Goal: Task Accomplishment & Management: Manage account settings

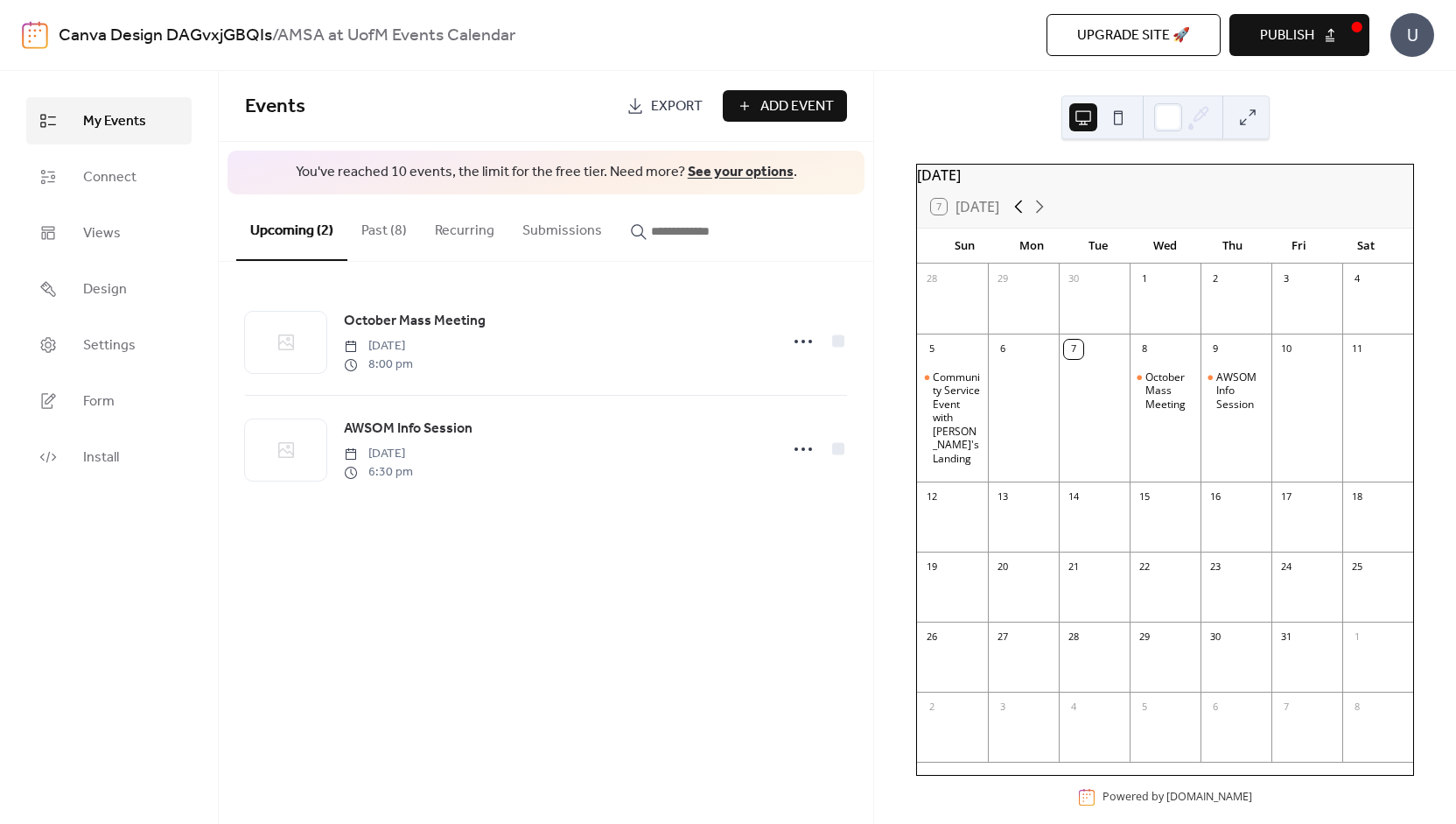
click at [1019, 209] on icon at bounding box center [1019, 206] width 21 height 21
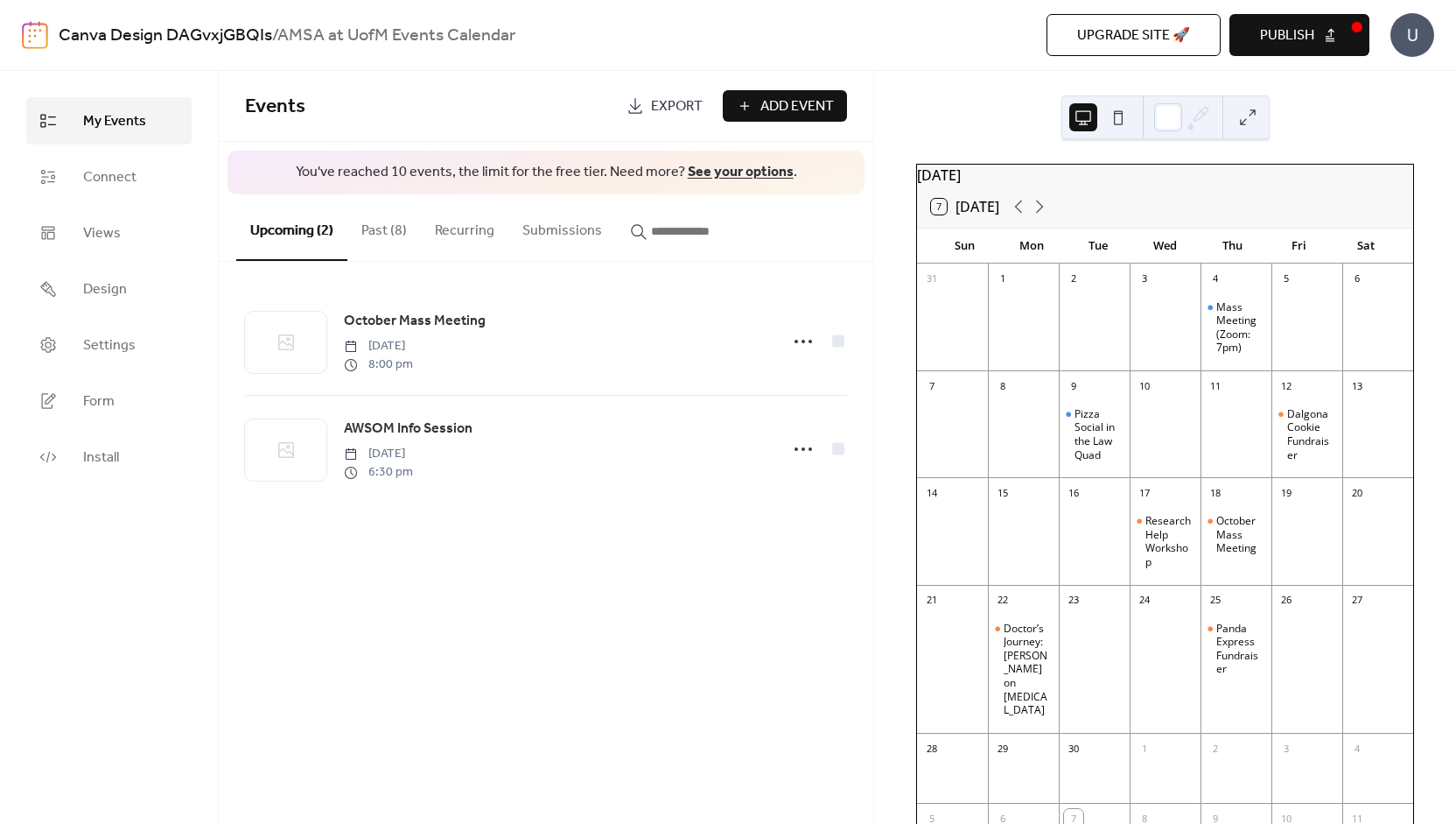
click at [389, 234] on button "Past (8)" at bounding box center [383, 226] width 74 height 64
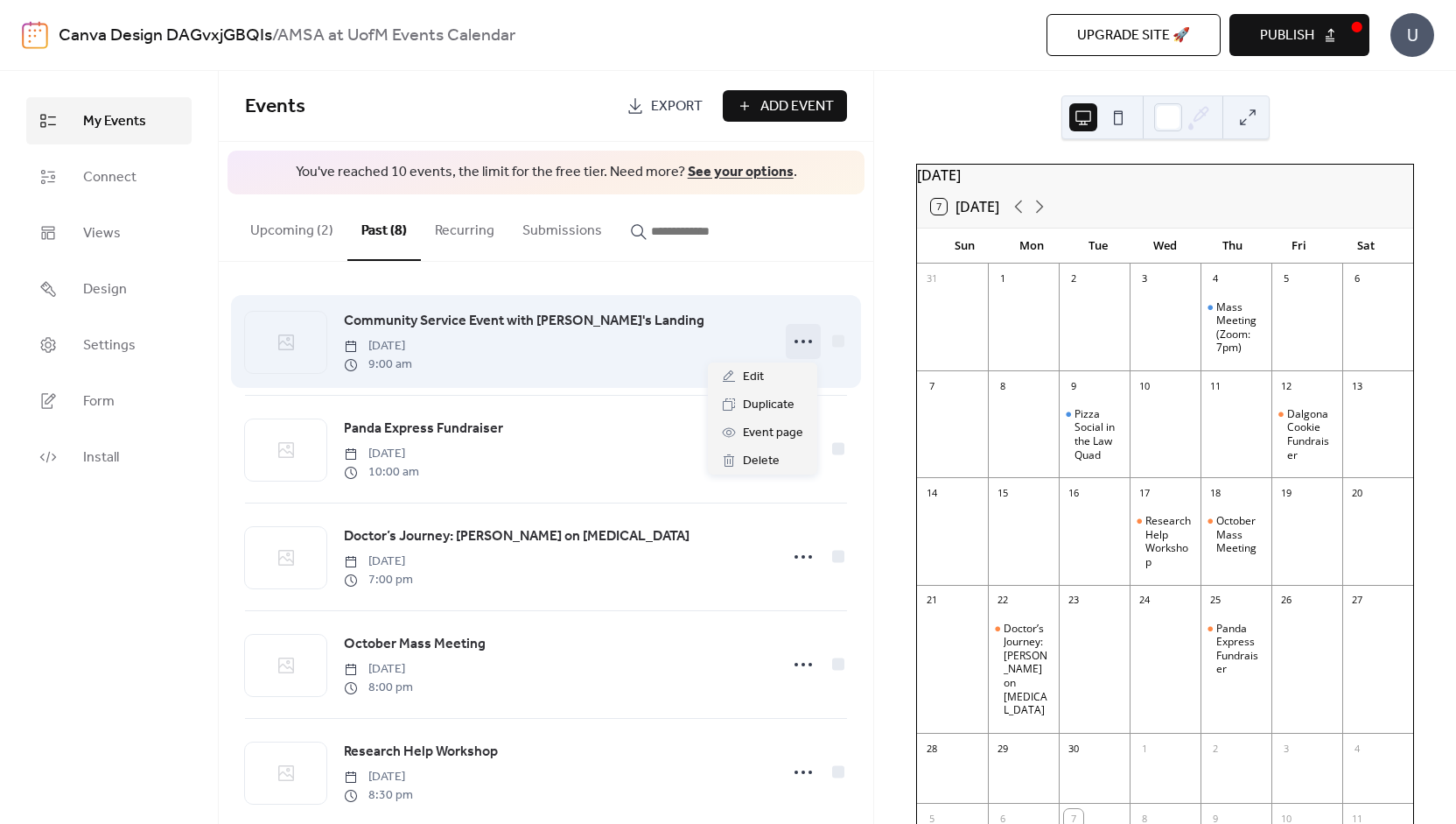
click at [794, 341] on icon at bounding box center [803, 342] width 28 height 28
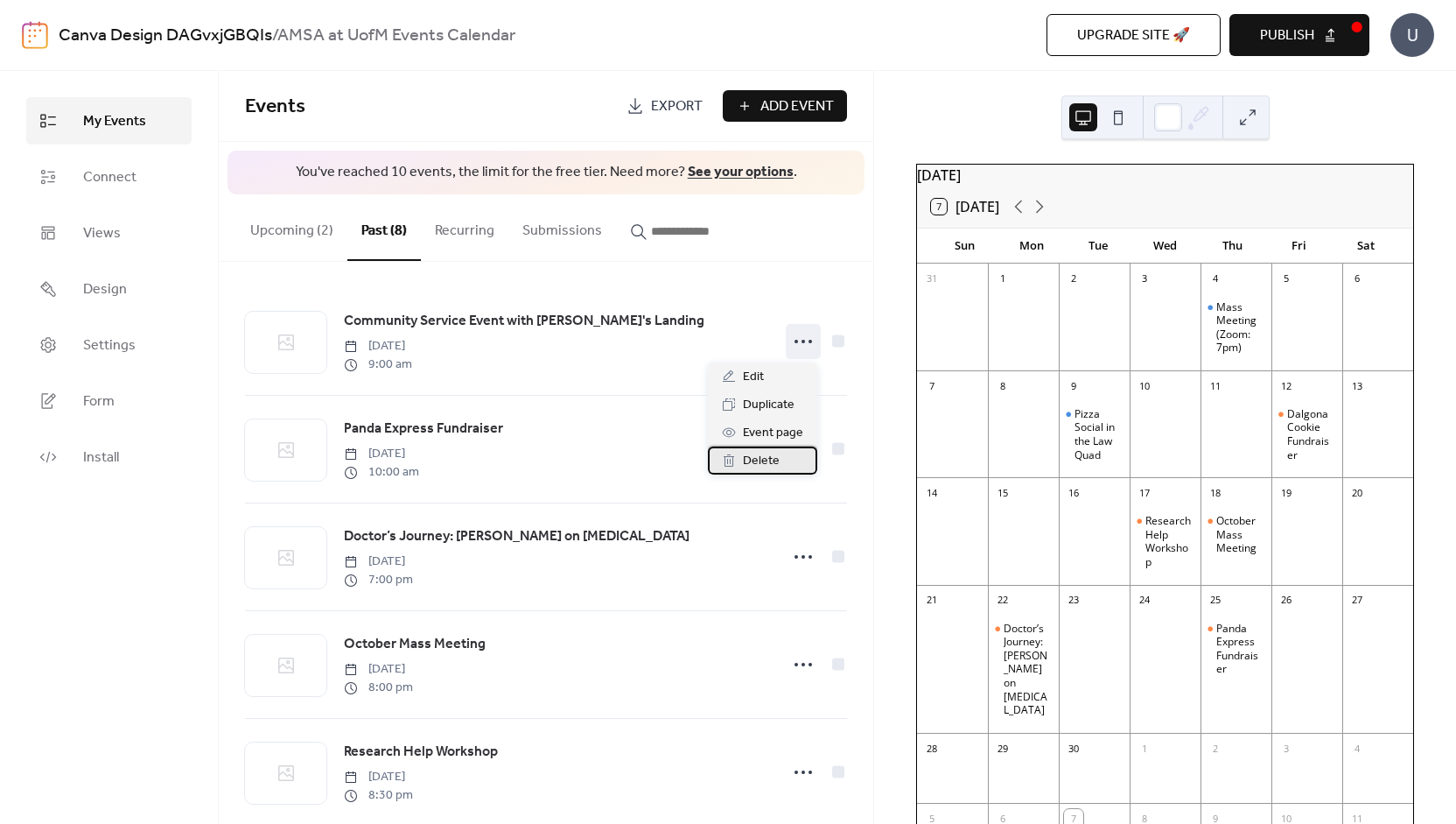
click at [756, 464] on span "Delete" at bounding box center [761, 461] width 36 height 21
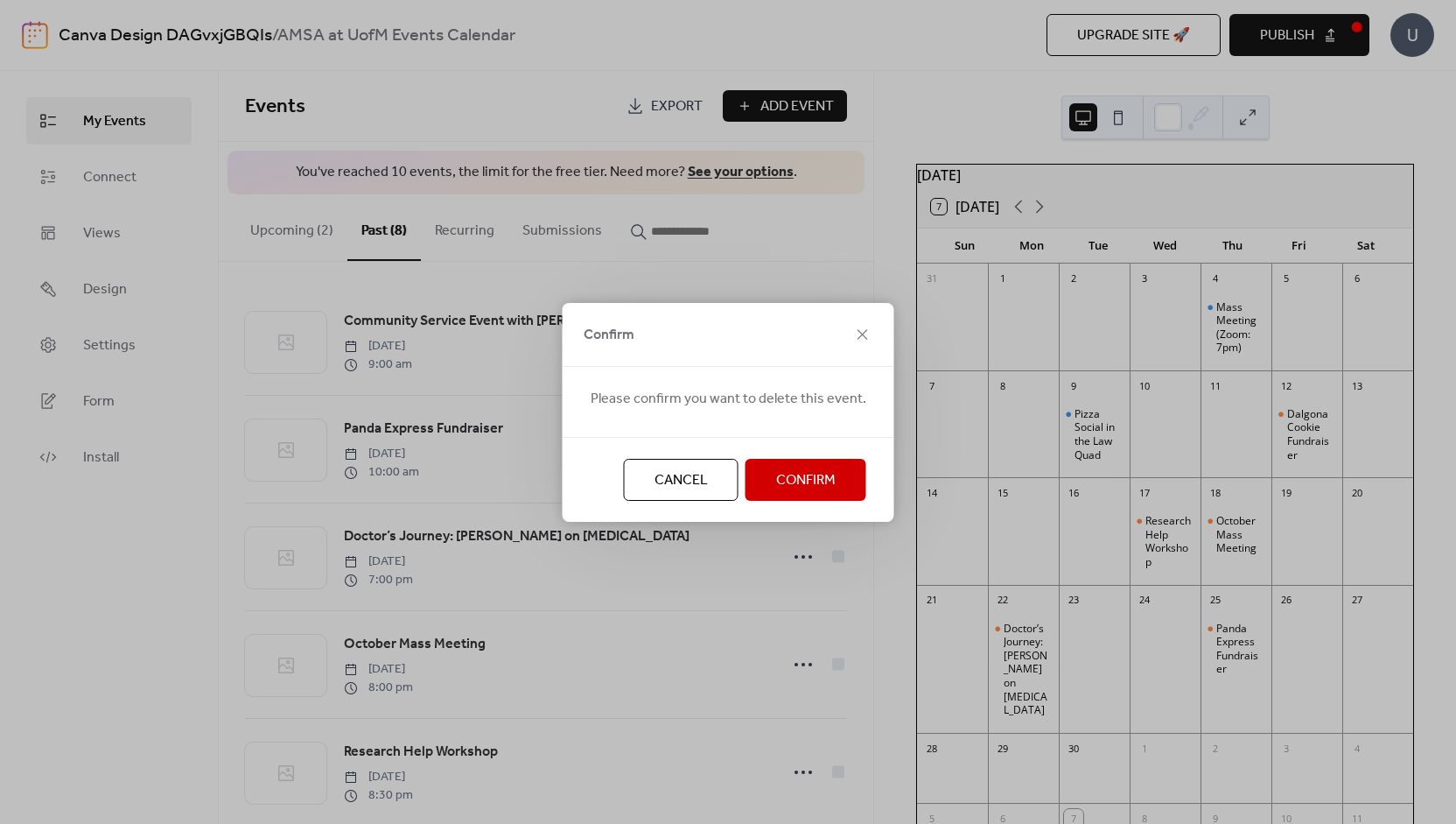
click at [792, 482] on span "Confirm" at bounding box center [806, 481] width 60 height 21
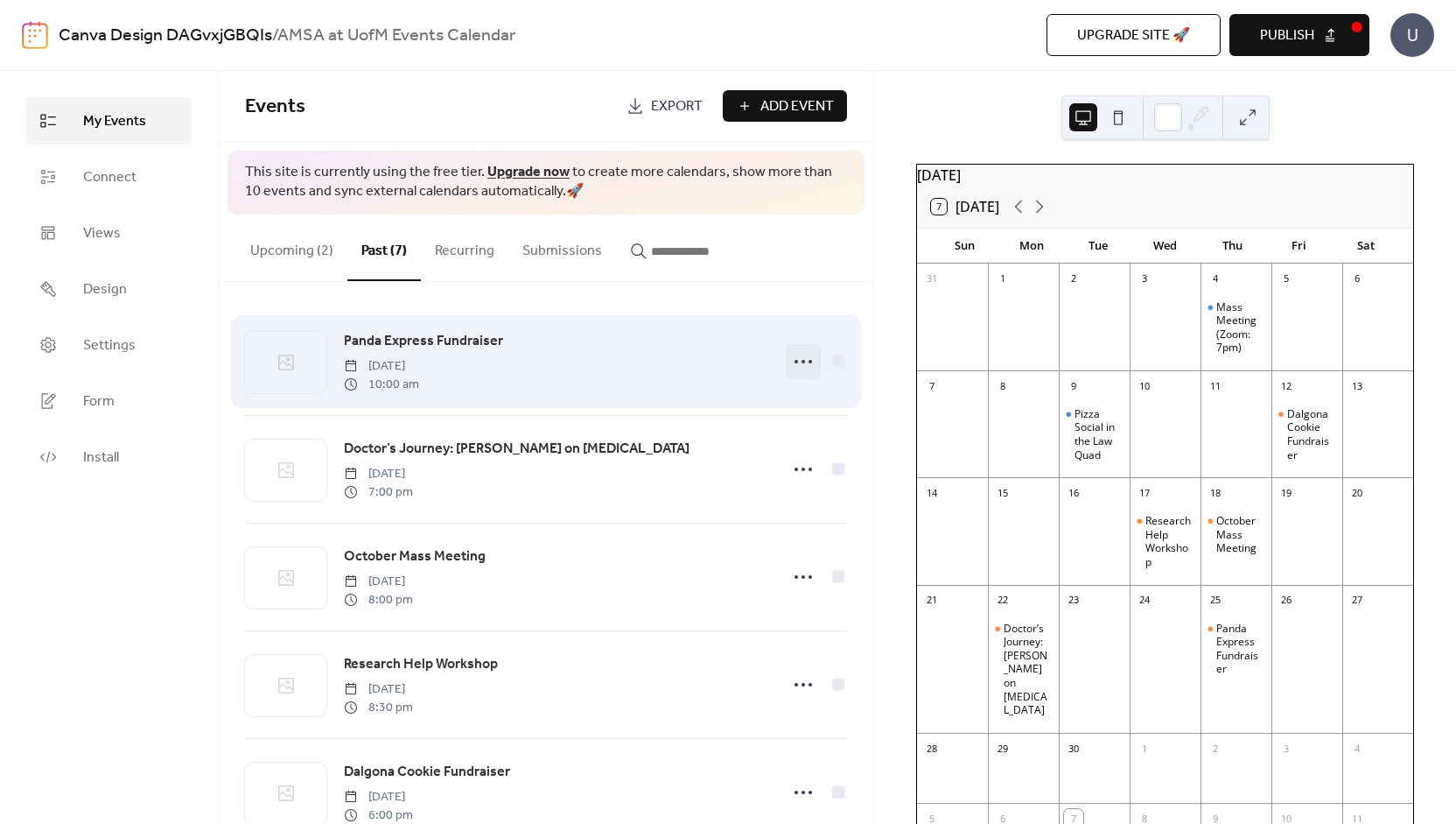
click at [800, 370] on icon at bounding box center [803, 361] width 28 height 28
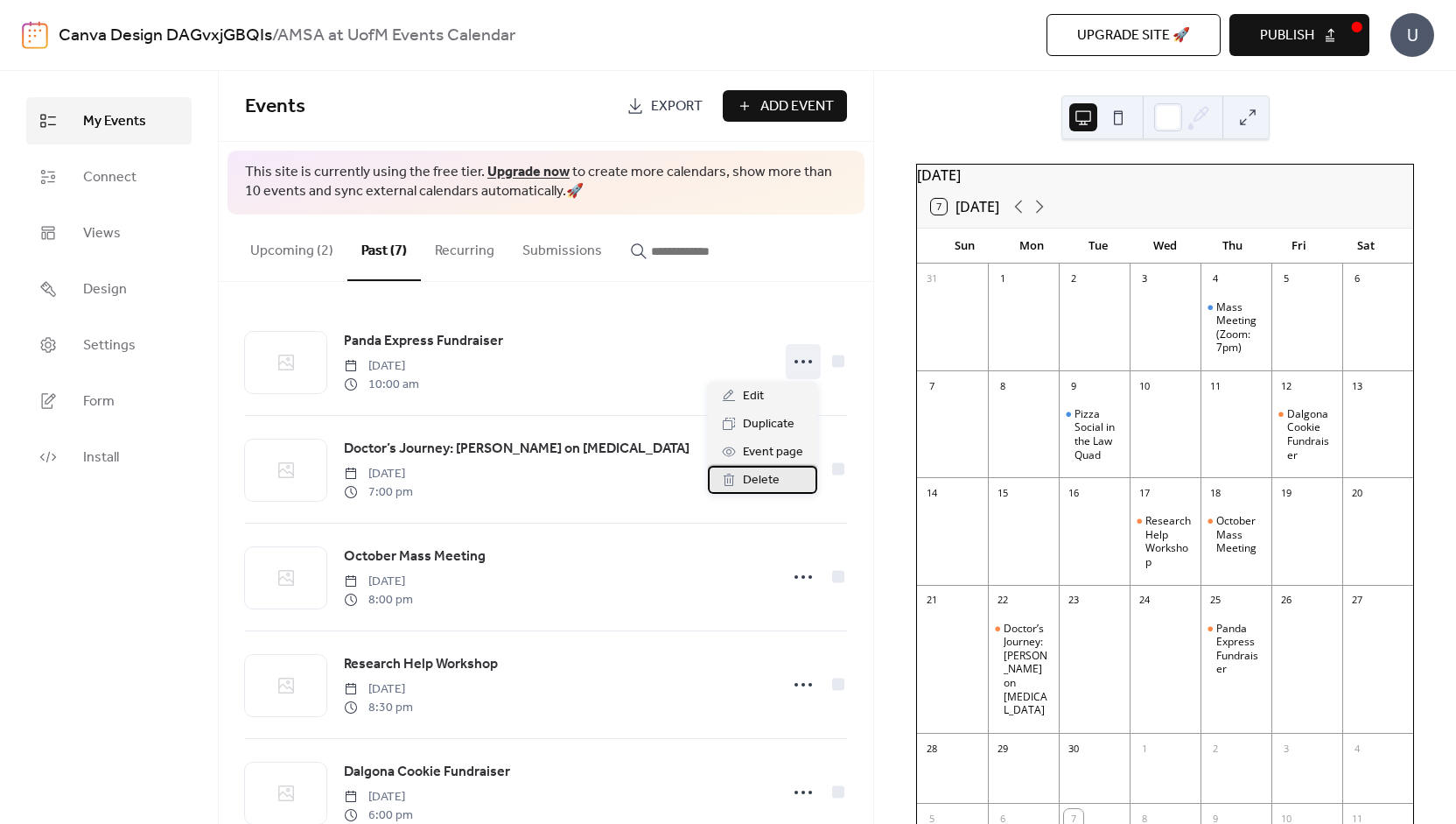
click at [773, 477] on span "Delete" at bounding box center [761, 481] width 36 height 21
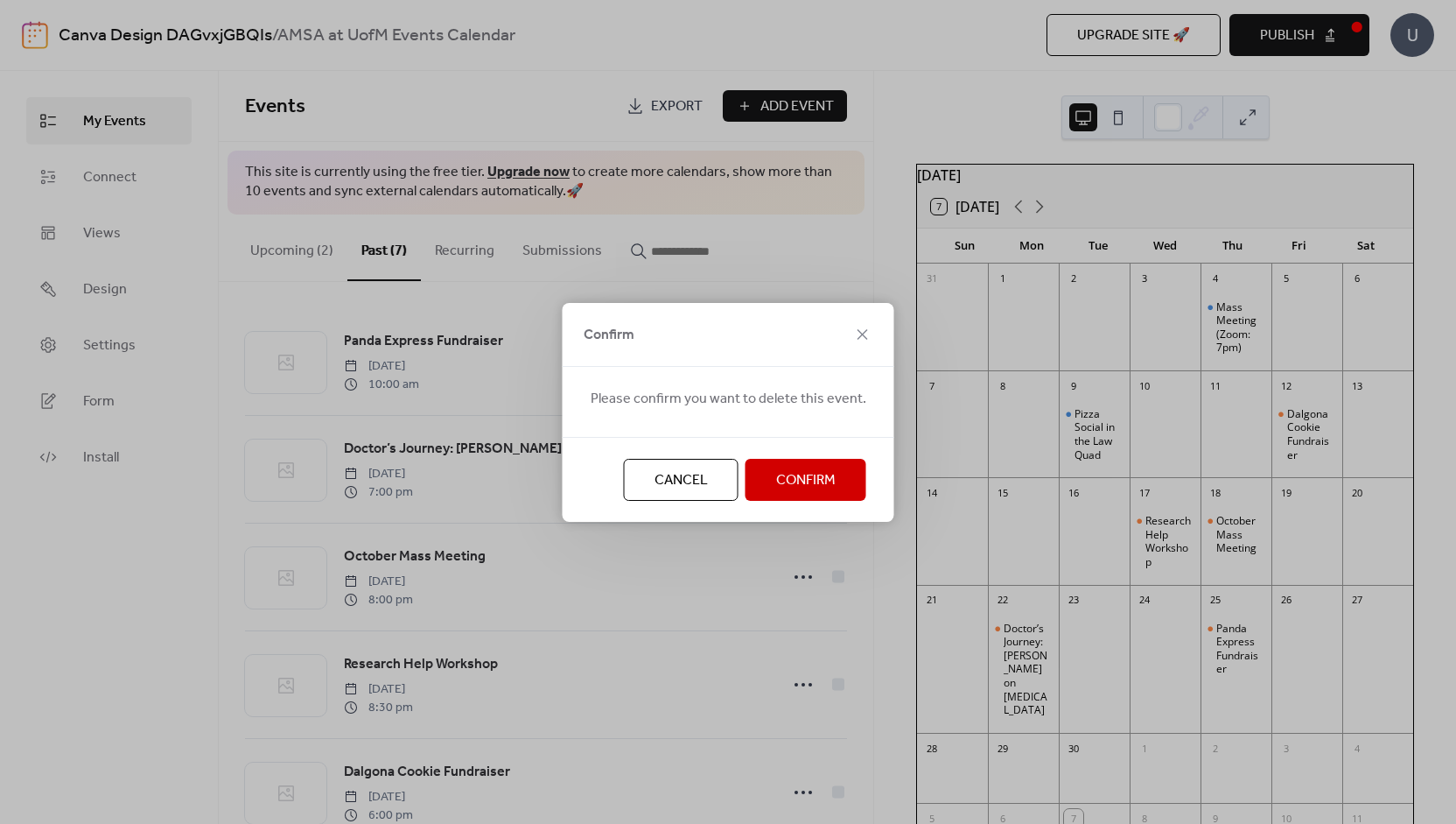
click at [797, 482] on span "Confirm" at bounding box center [806, 481] width 60 height 21
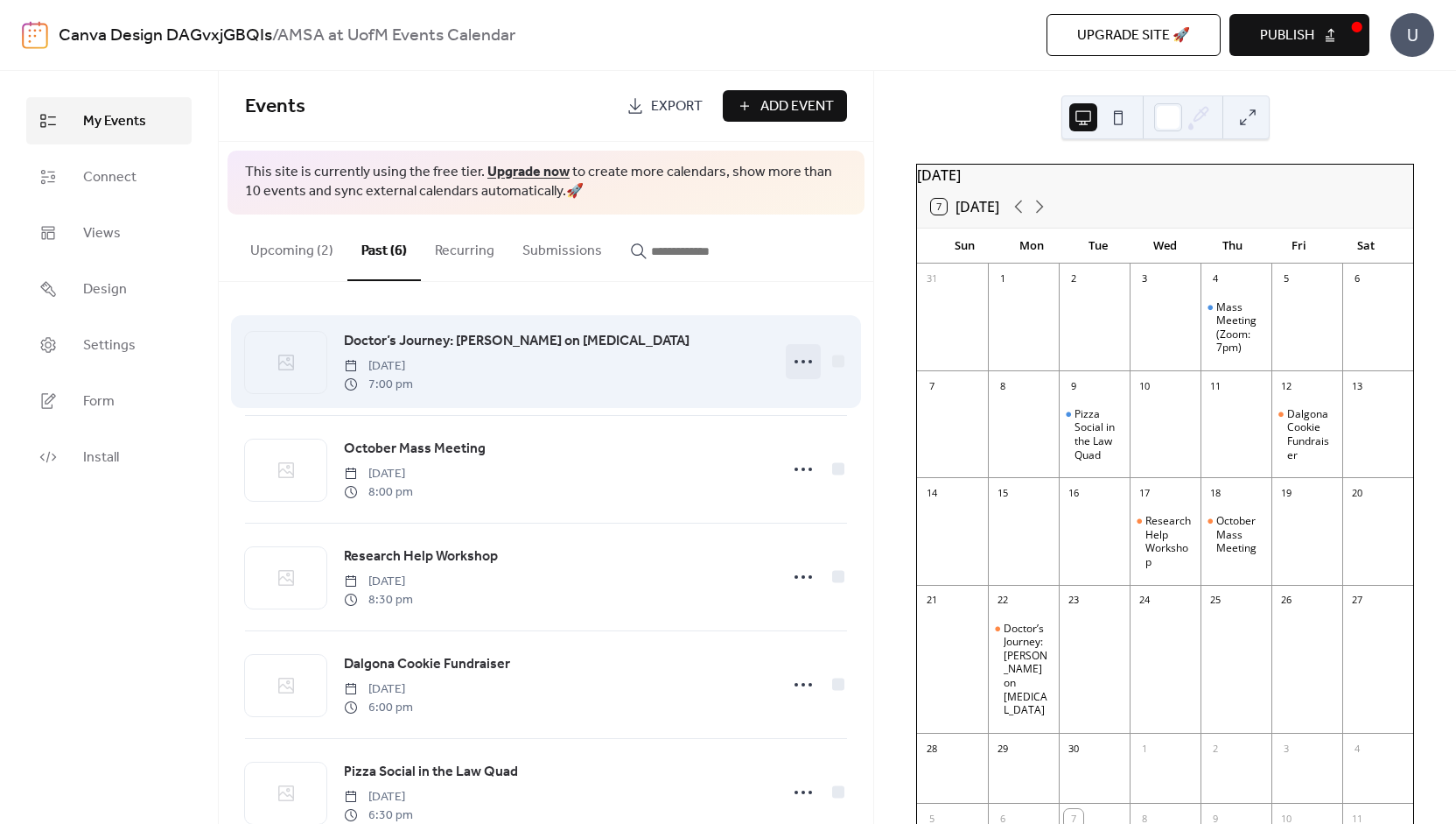
click at [801, 368] on icon at bounding box center [803, 361] width 28 height 28
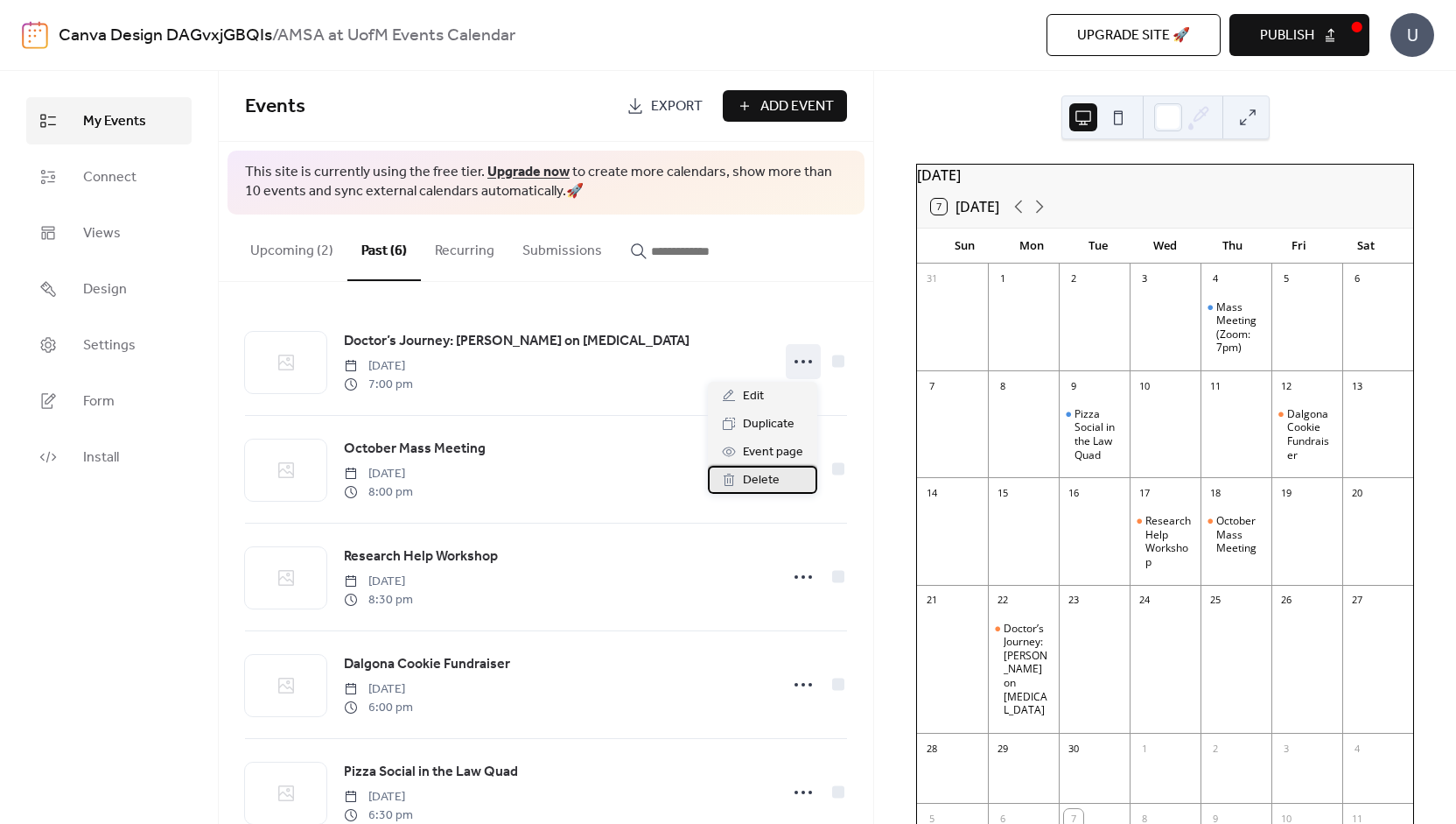
click at [772, 482] on span "Delete" at bounding box center [761, 481] width 36 height 21
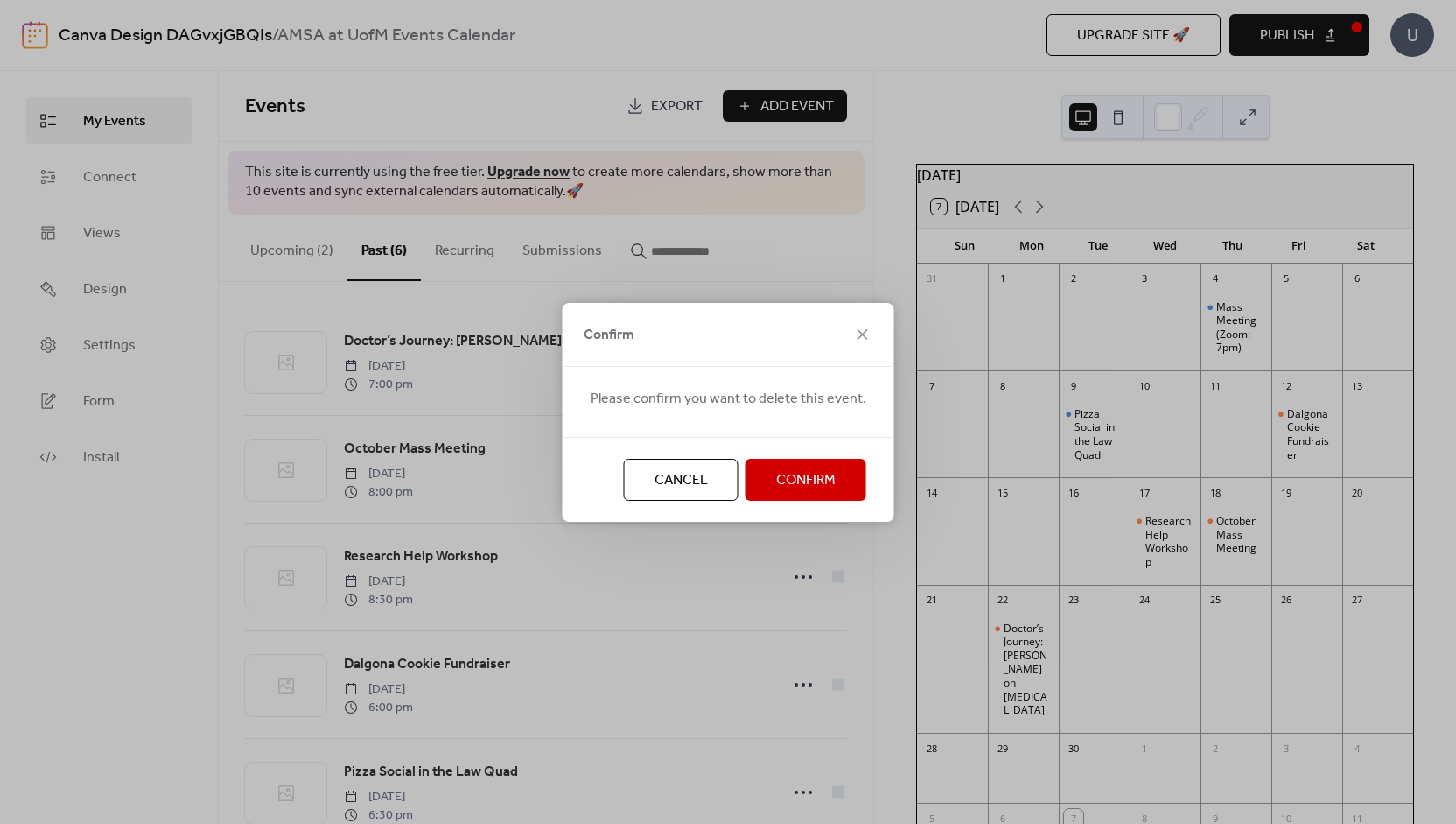
click at [788, 482] on span "Confirm" at bounding box center [806, 481] width 60 height 21
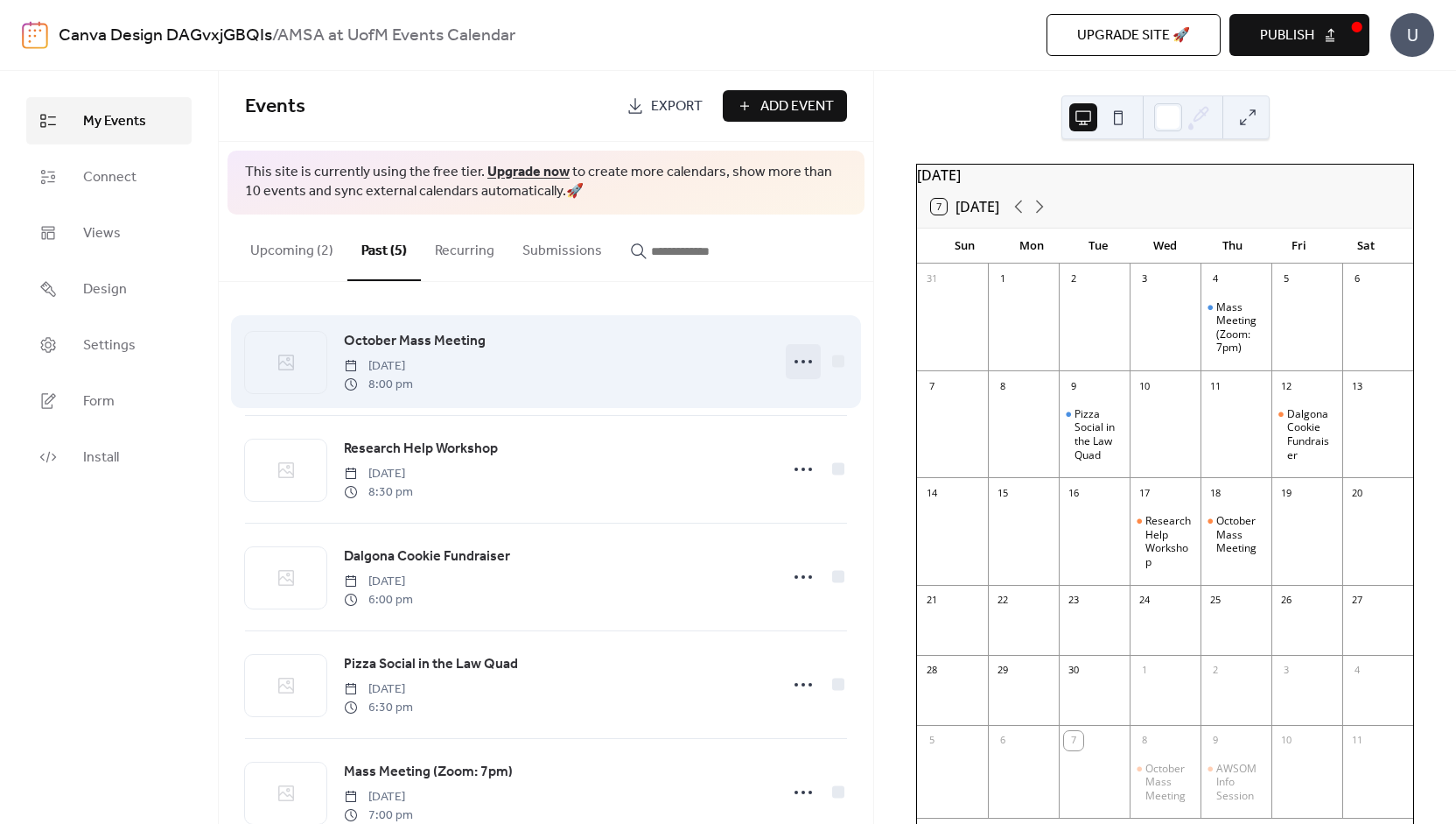
click at [798, 368] on icon at bounding box center [803, 361] width 28 height 28
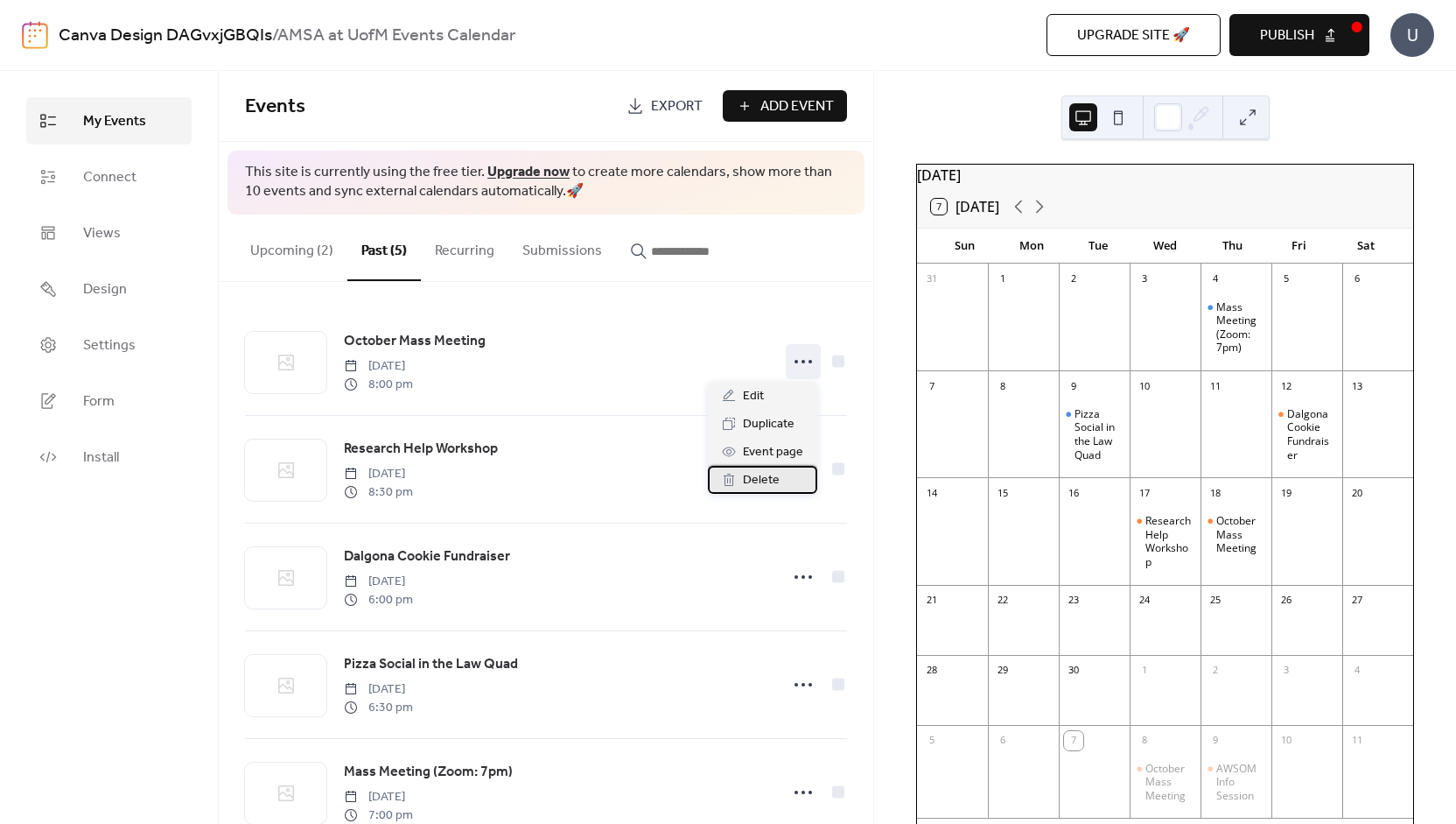
click at [775, 481] on span "Delete" at bounding box center [761, 481] width 36 height 21
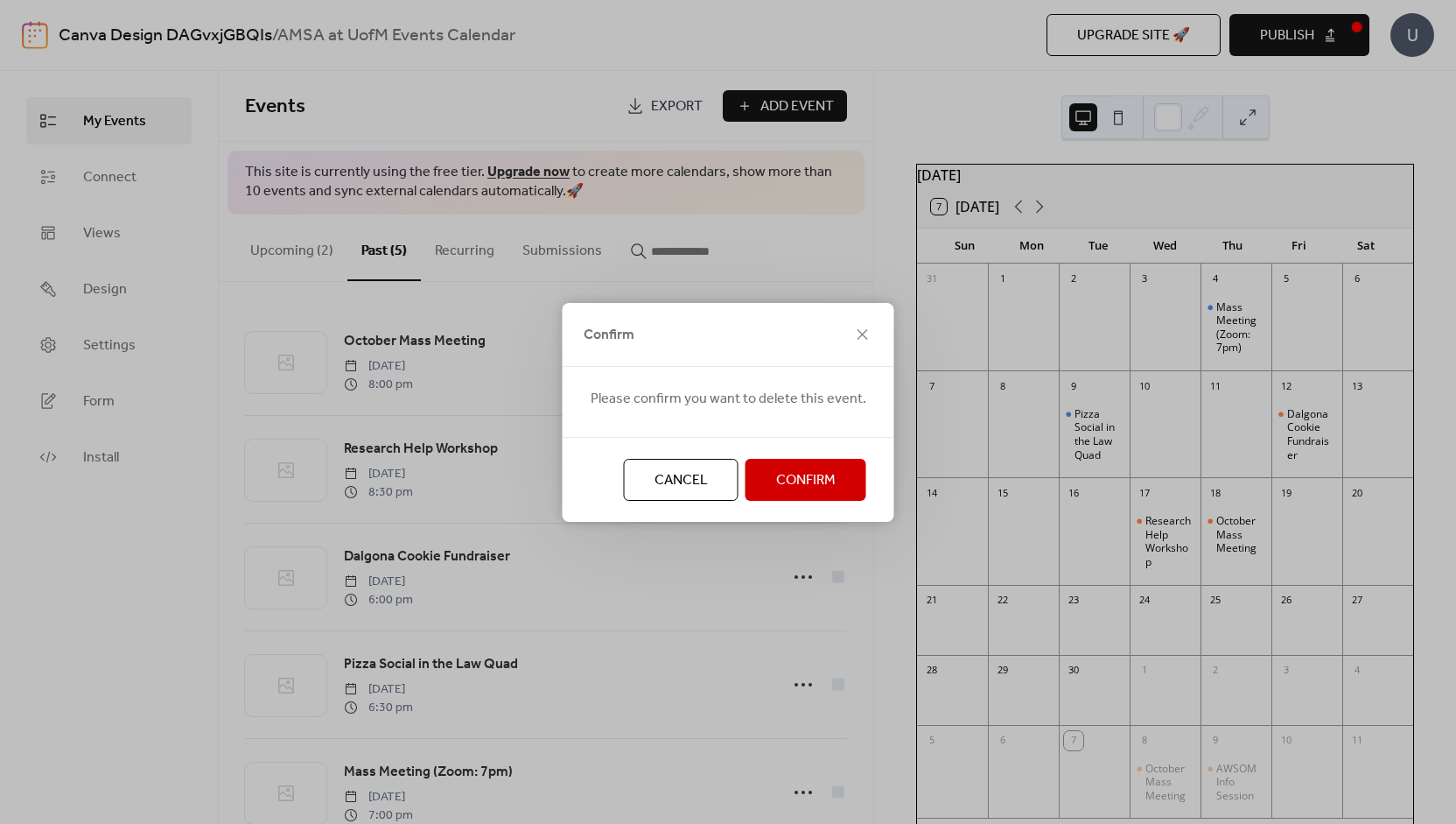
click at [776, 482] on span "Confirm" at bounding box center [806, 481] width 60 height 21
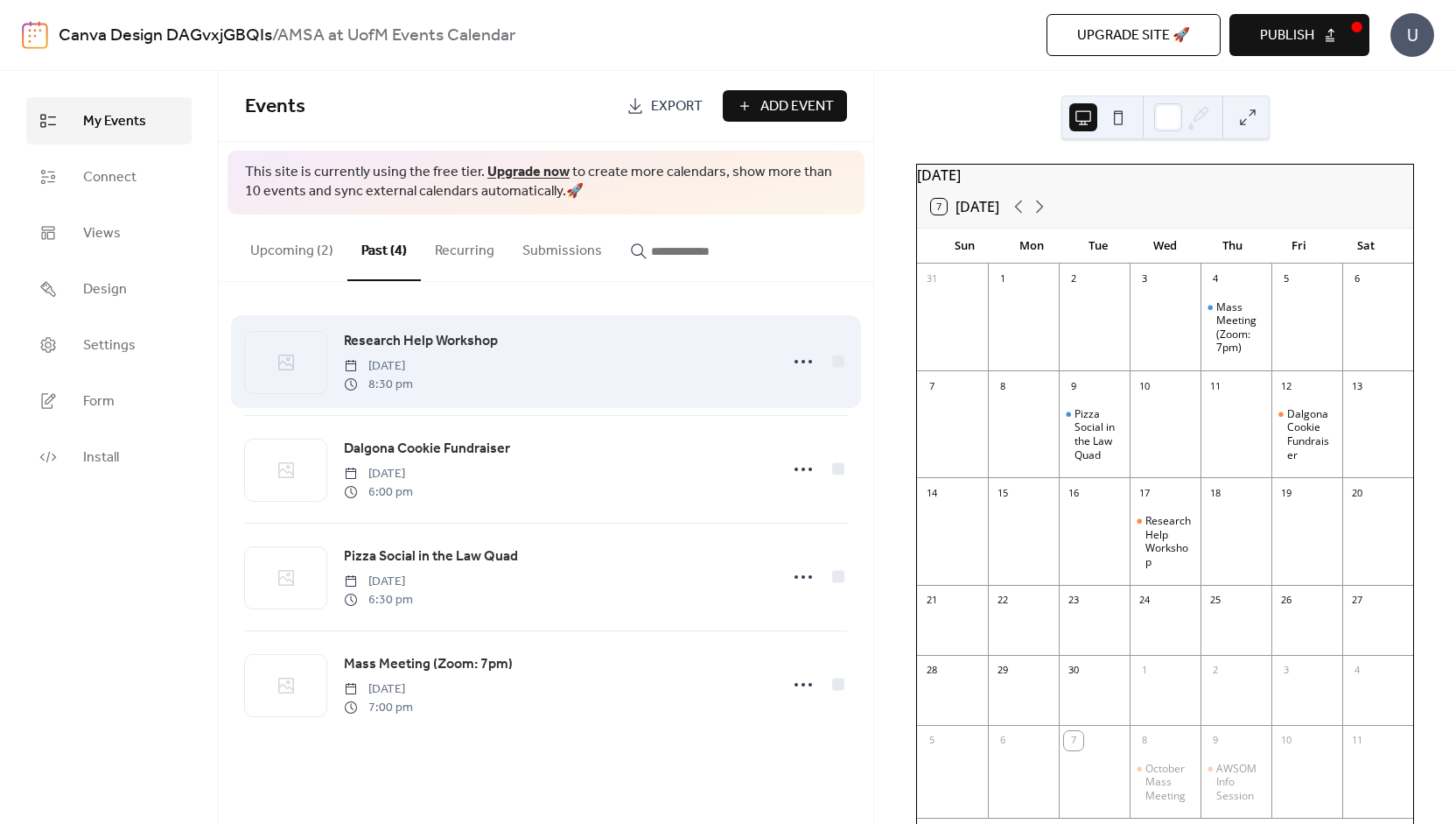
click at [801, 379] on div "Research Help Workshop [DATE] 8:30 pm" at bounding box center [547, 361] width 603 height 106
click at [803, 376] on div at bounding box center [804, 362] width 35 height 35
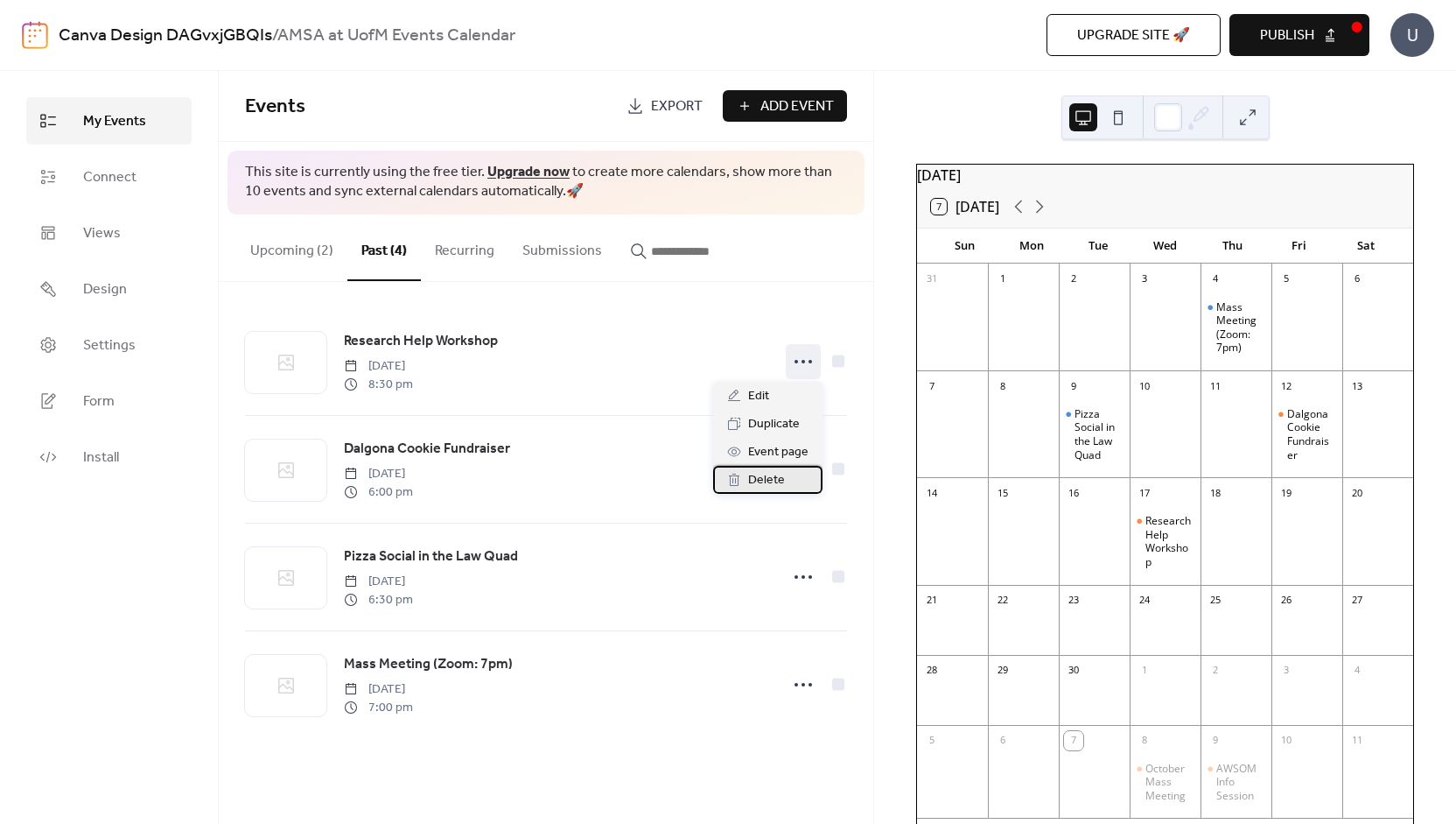
click at [782, 491] on div "Delete" at bounding box center [768, 480] width 109 height 28
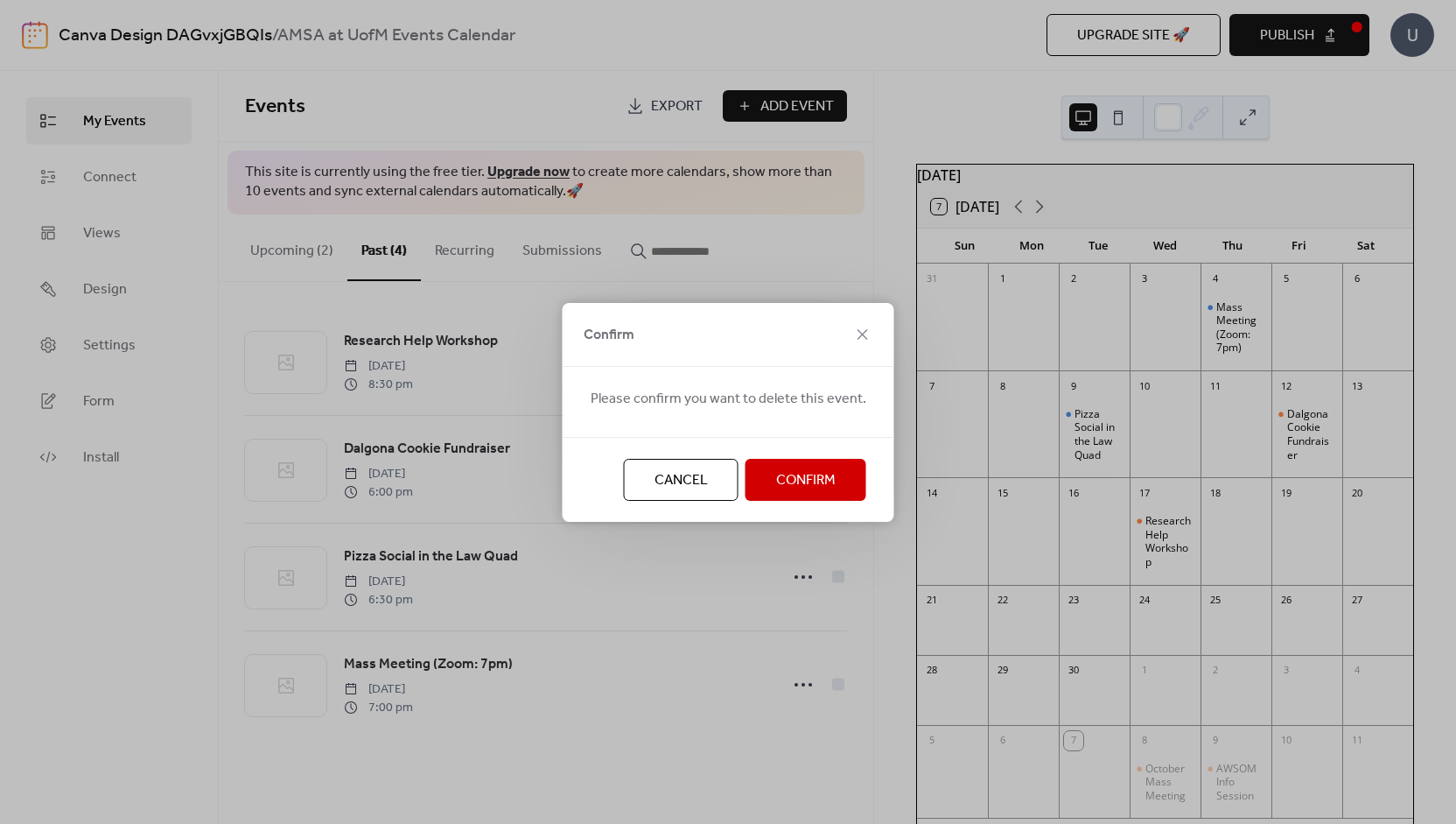
click at [788, 484] on span "Confirm" at bounding box center [806, 481] width 60 height 21
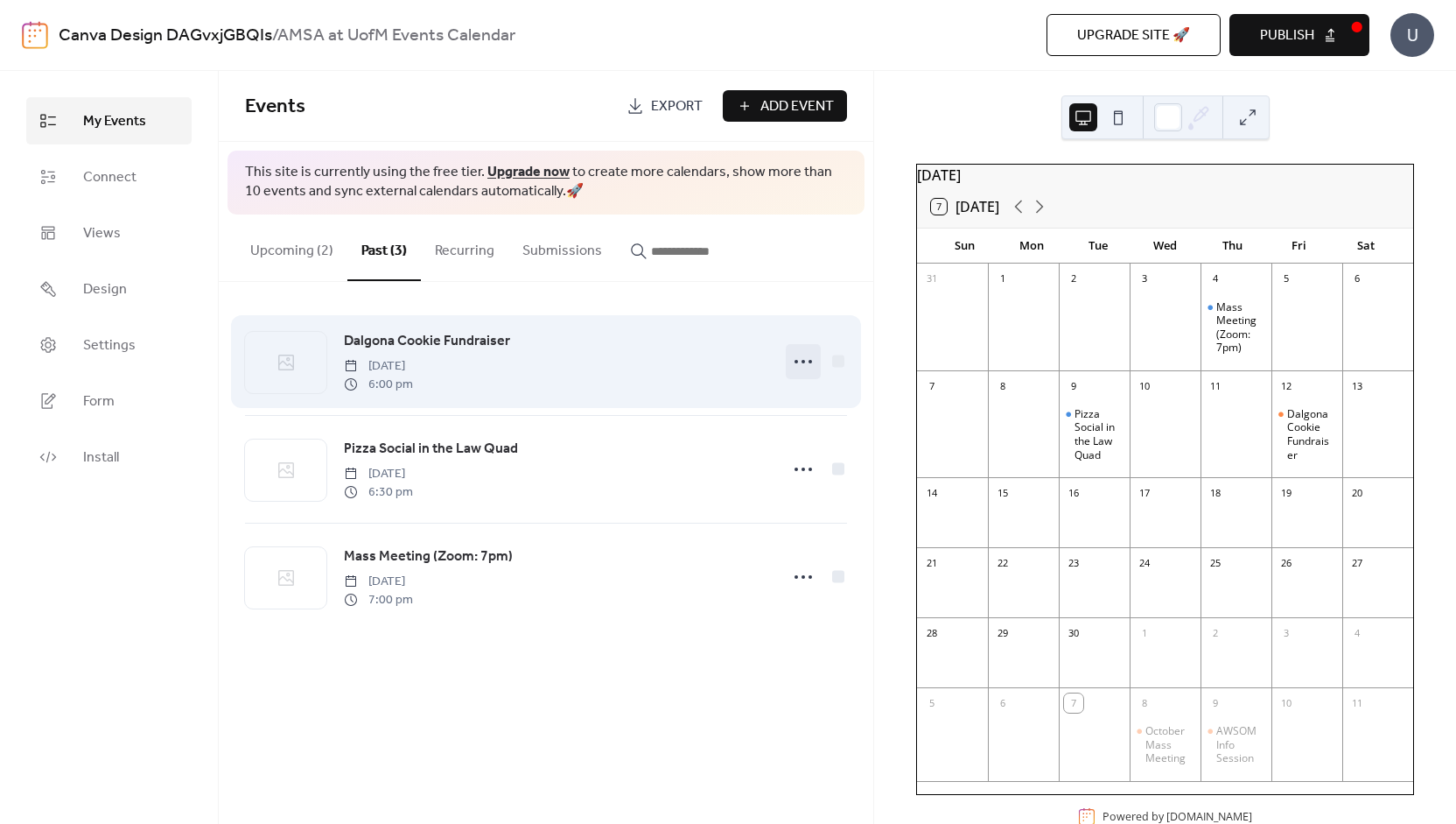
click at [807, 364] on icon at bounding box center [803, 361] width 28 height 28
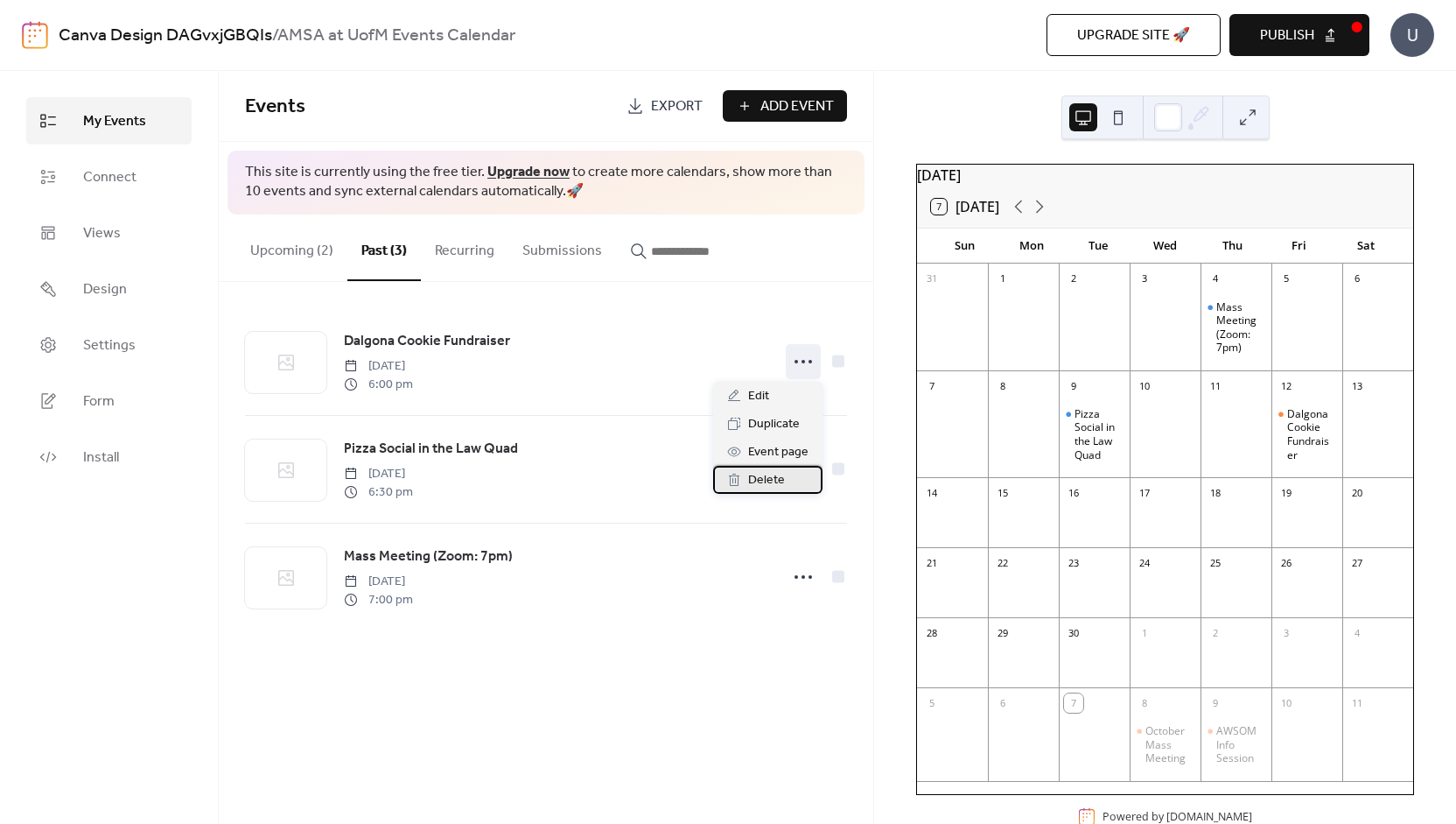
click at [772, 482] on span "Delete" at bounding box center [766, 481] width 36 height 21
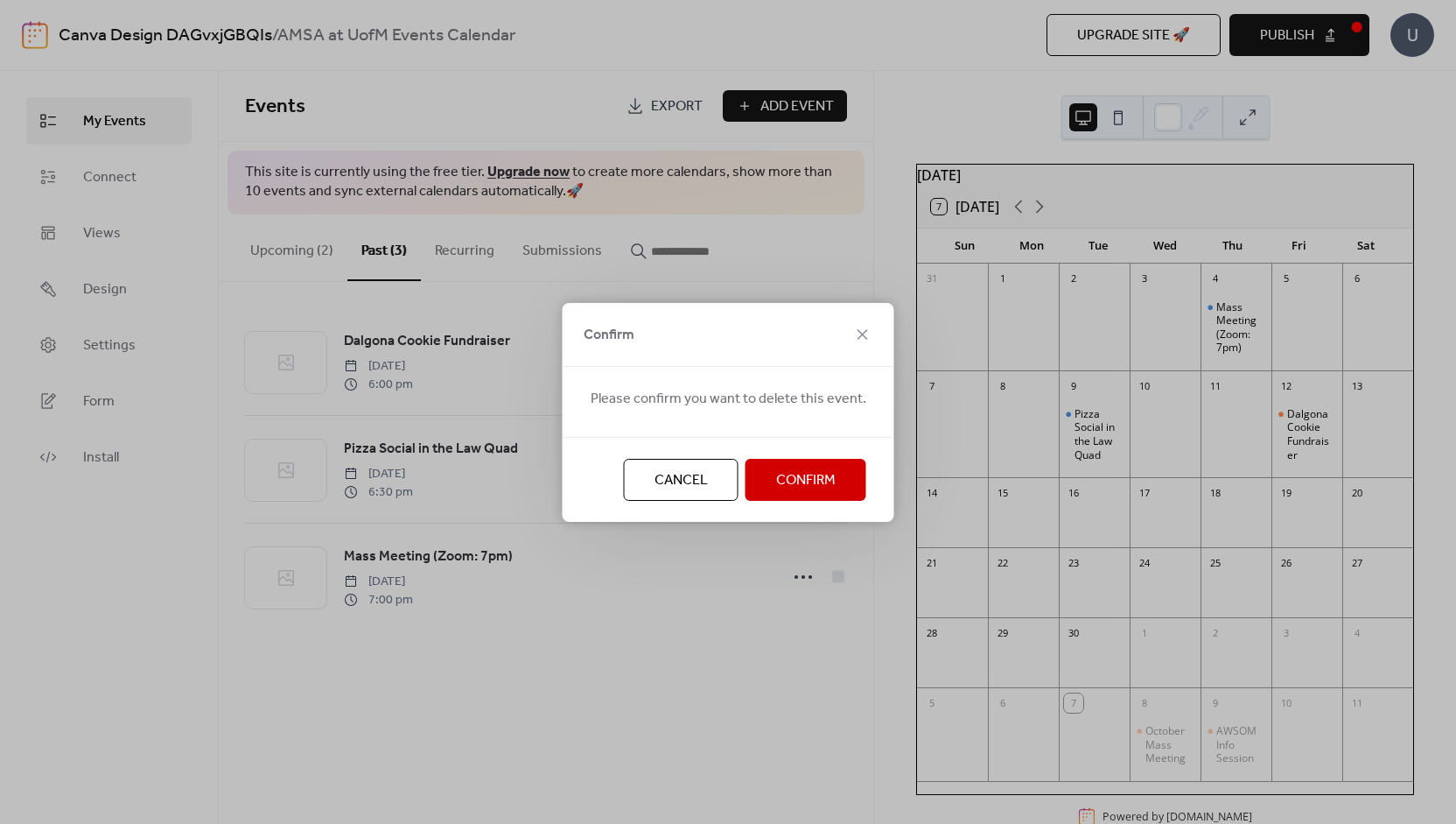
click at [801, 481] on span "Confirm" at bounding box center [806, 481] width 60 height 21
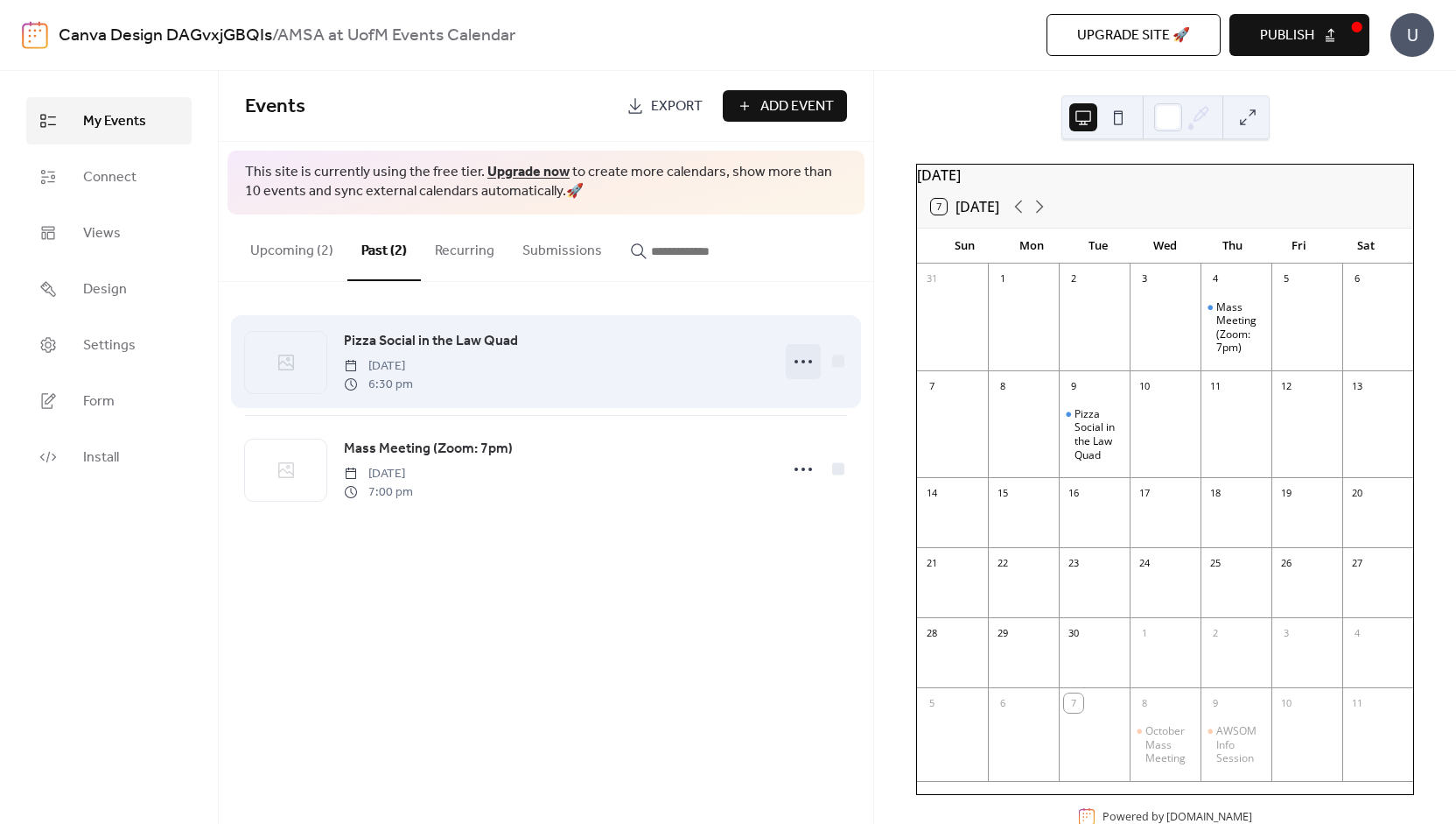
click at [804, 362] on icon at bounding box center [803, 361] width 28 height 28
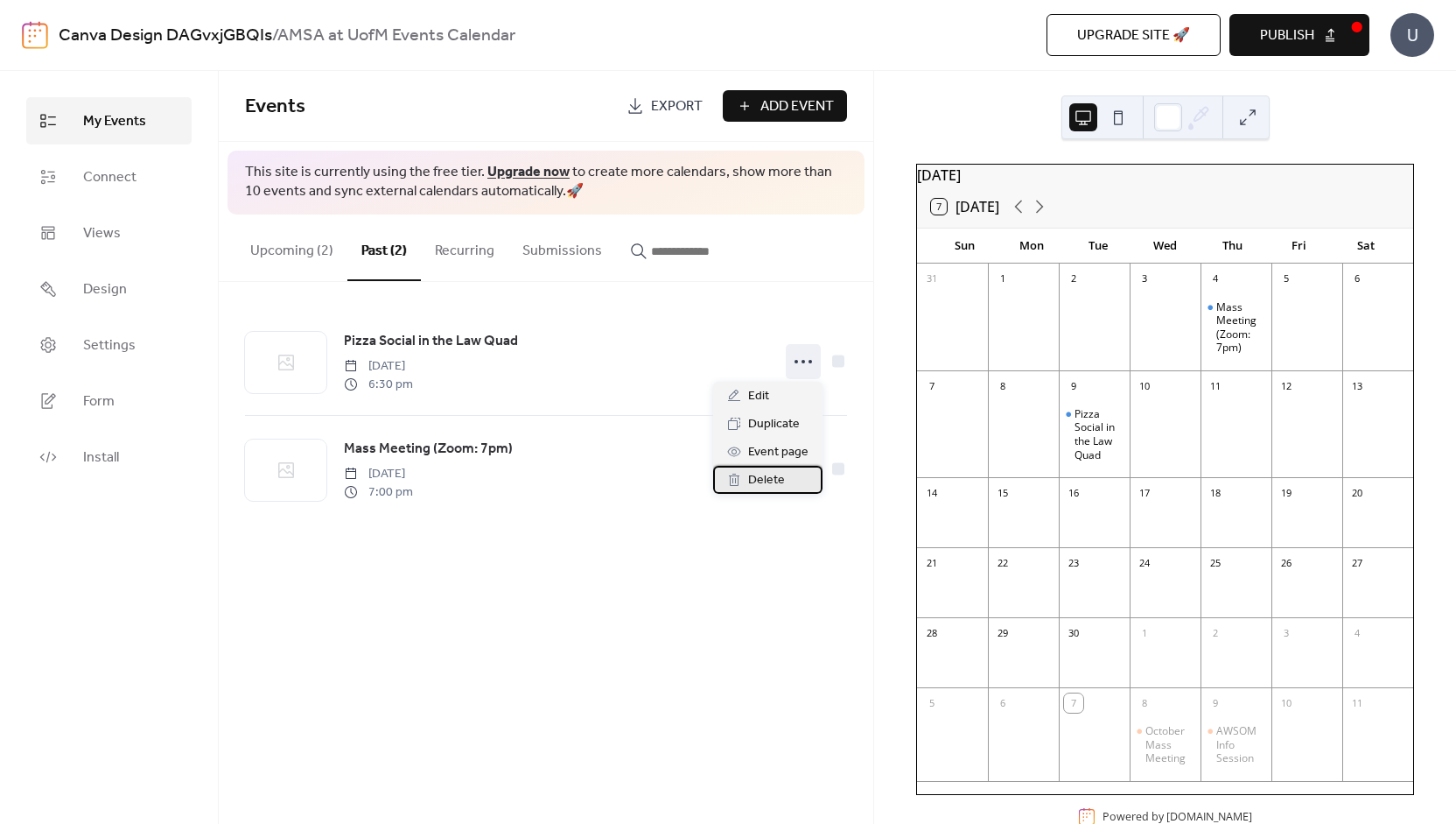
click at [797, 486] on div "Delete" at bounding box center [768, 480] width 109 height 28
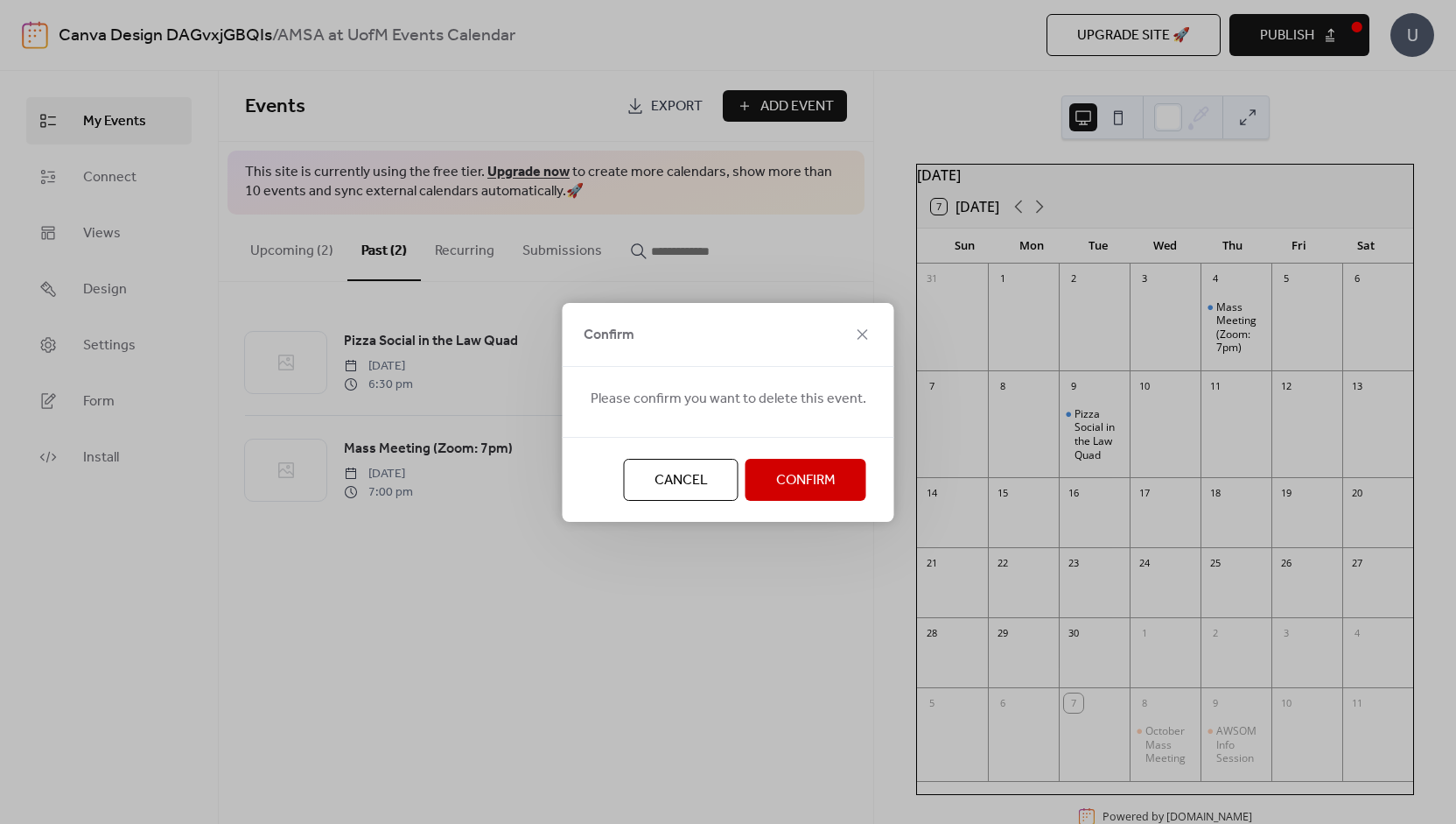
click at [803, 473] on span "Confirm" at bounding box center [806, 481] width 60 height 21
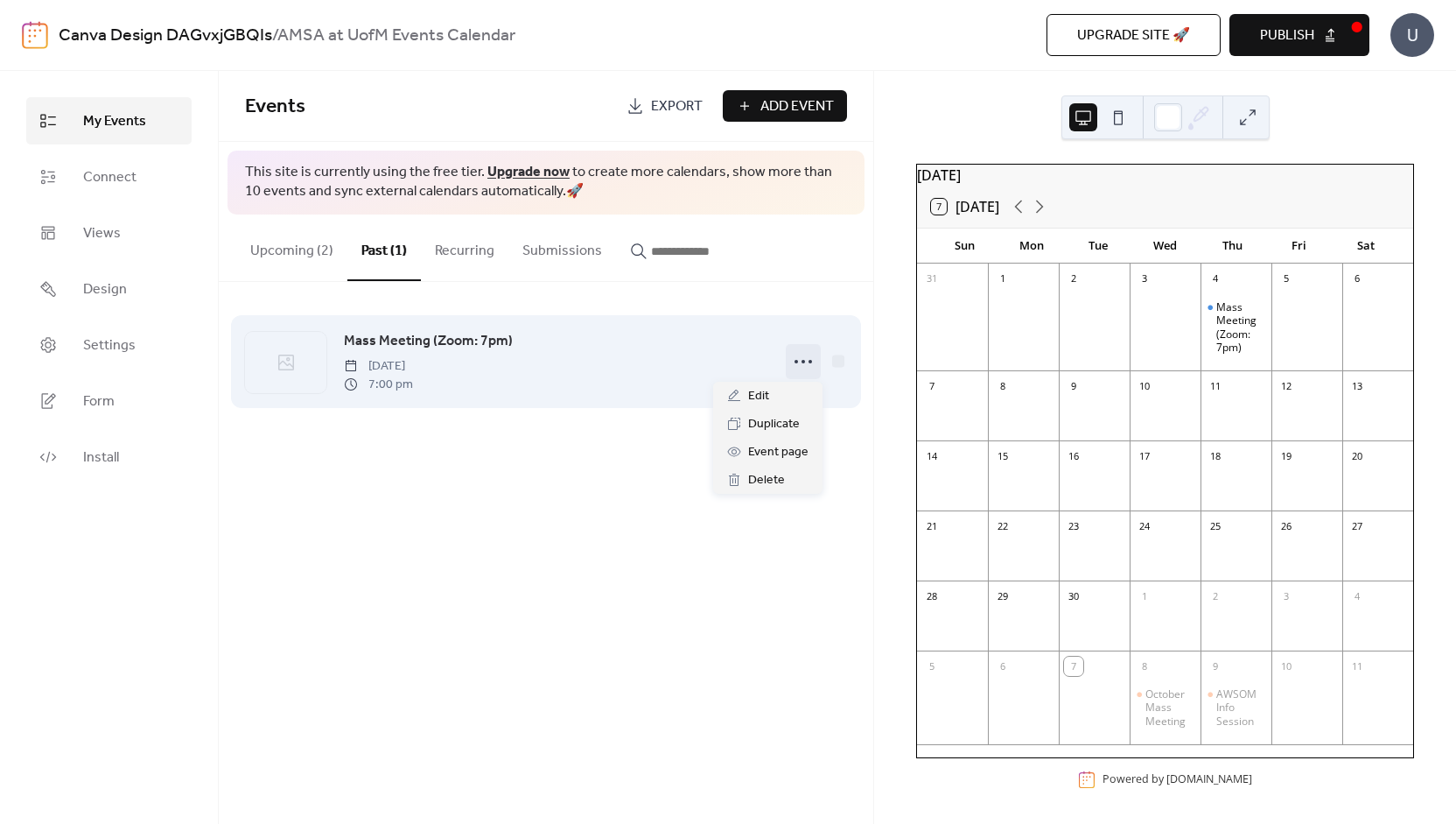
click at [815, 372] on icon at bounding box center [803, 361] width 28 height 28
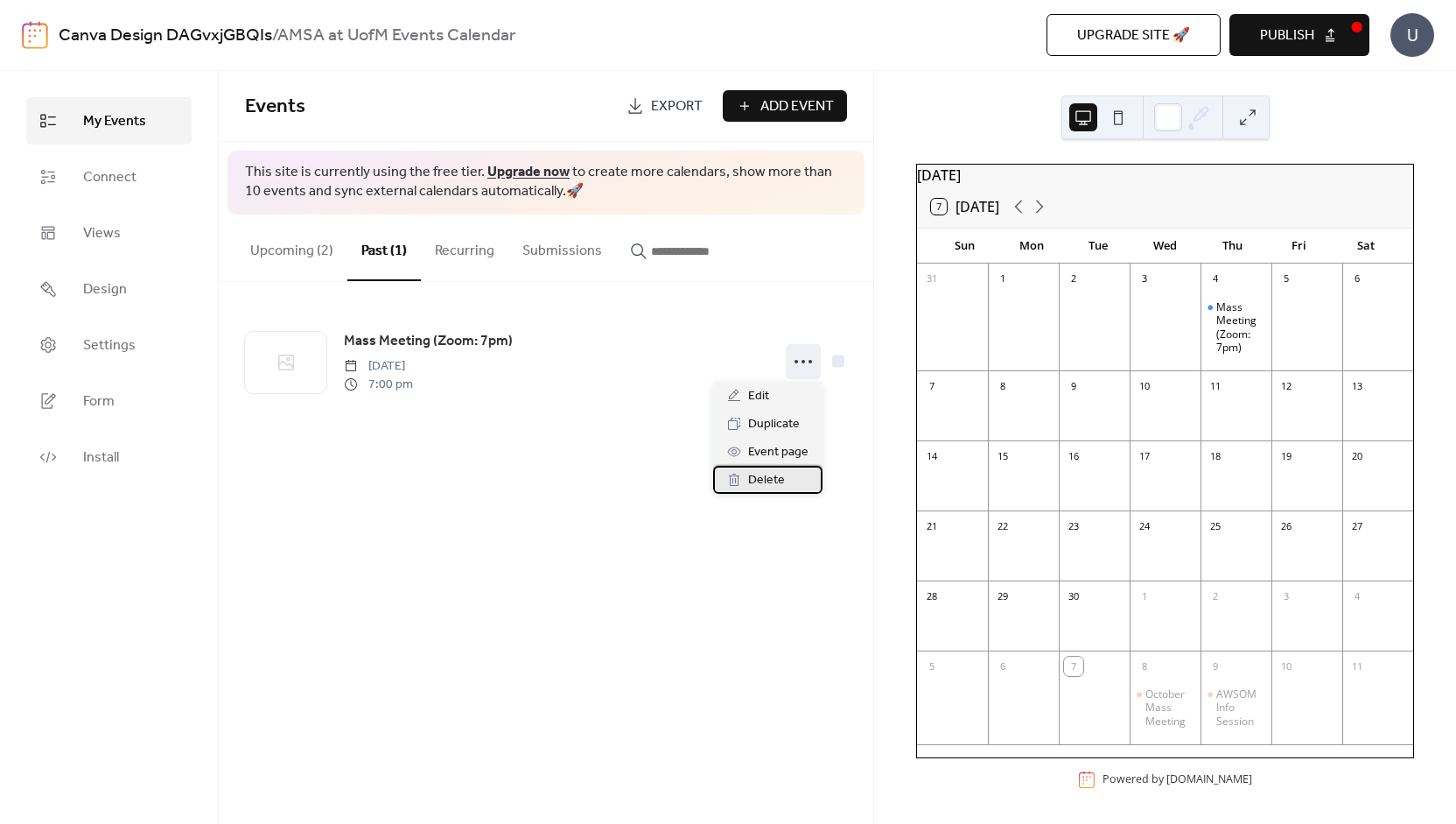
click at [793, 479] on div "Delete" at bounding box center [768, 480] width 109 height 28
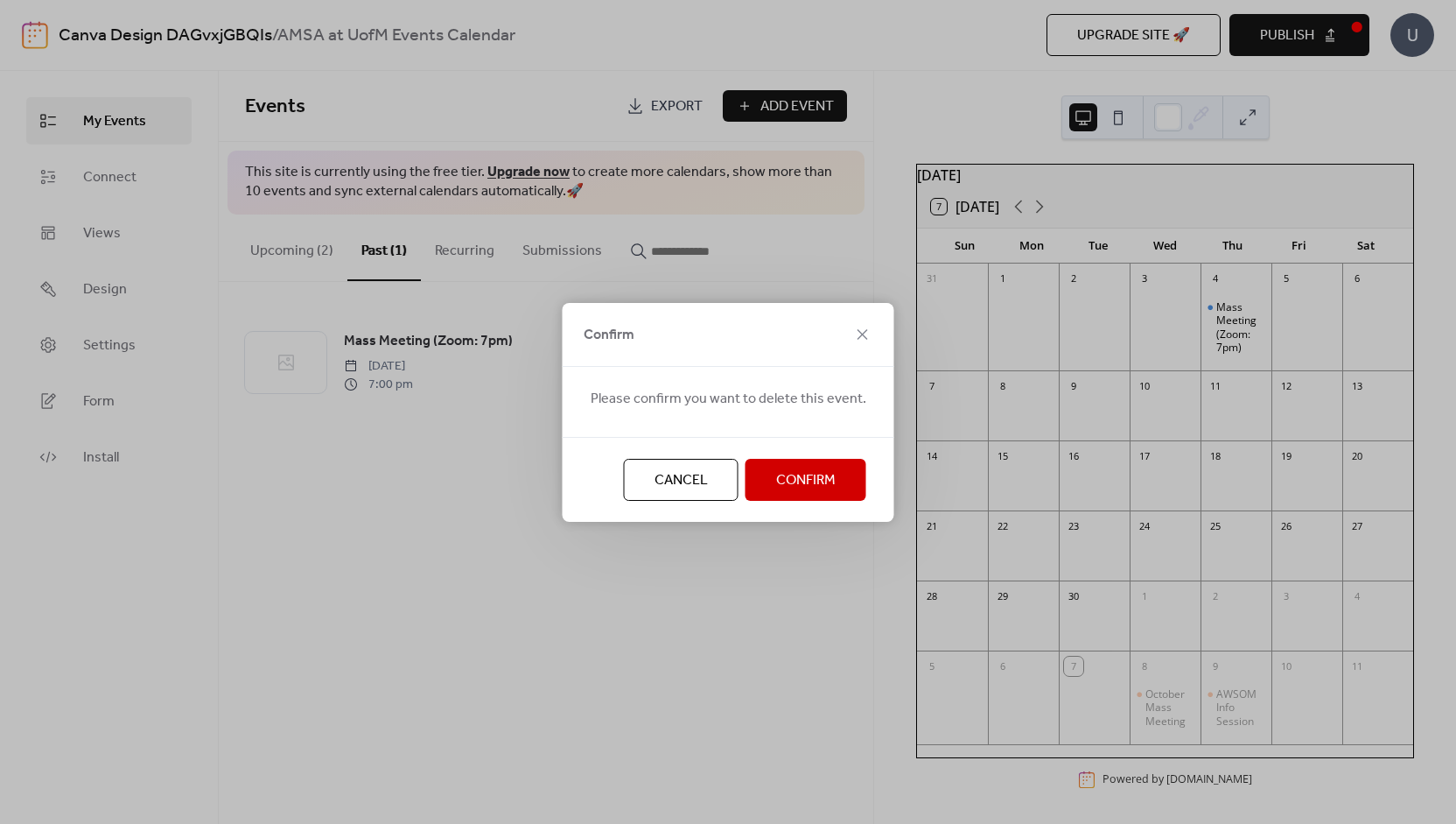
click at [800, 479] on span "Confirm" at bounding box center [806, 481] width 60 height 21
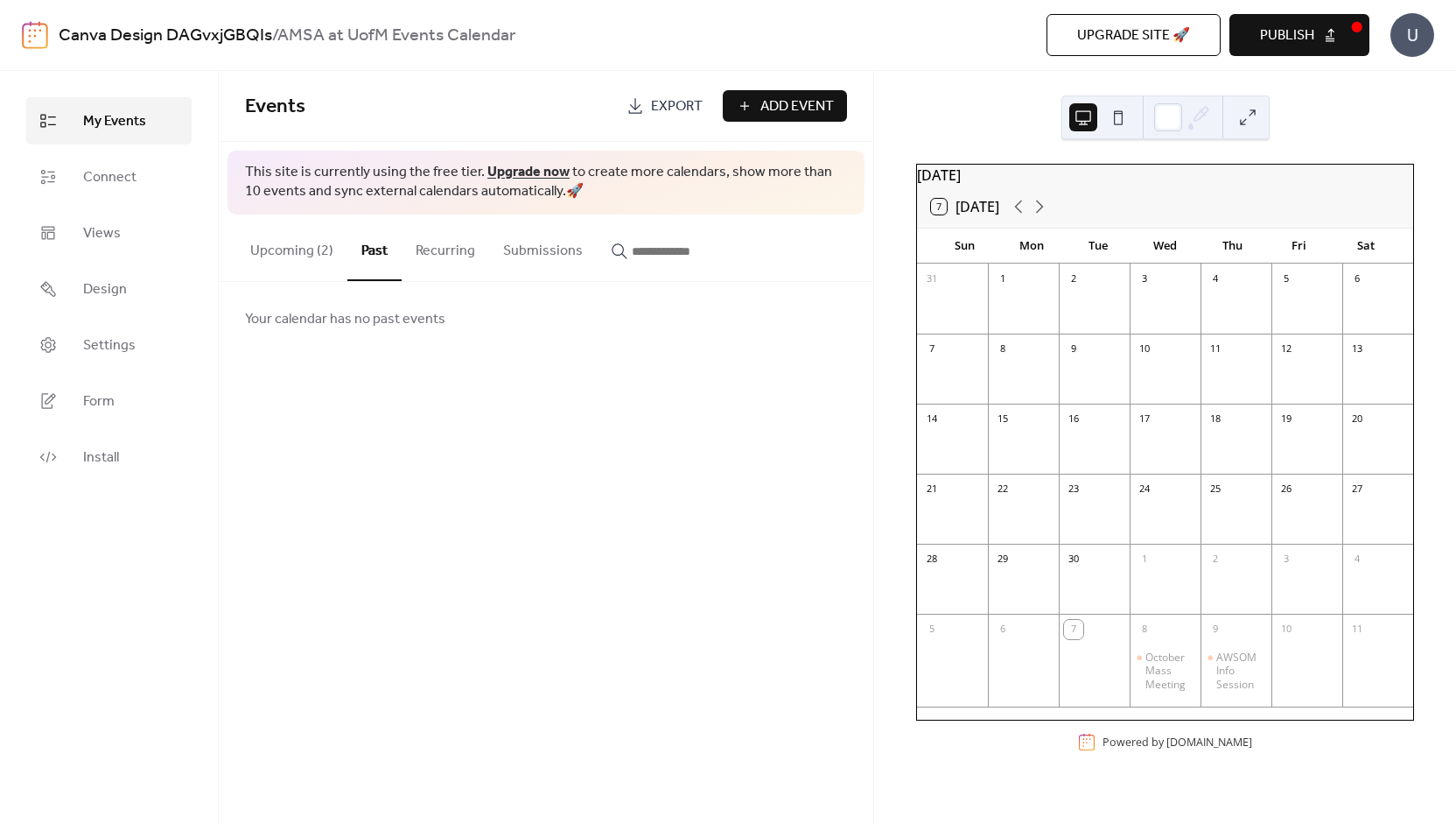
click at [342, 241] on button "Upcoming (2)" at bounding box center [291, 246] width 111 height 64
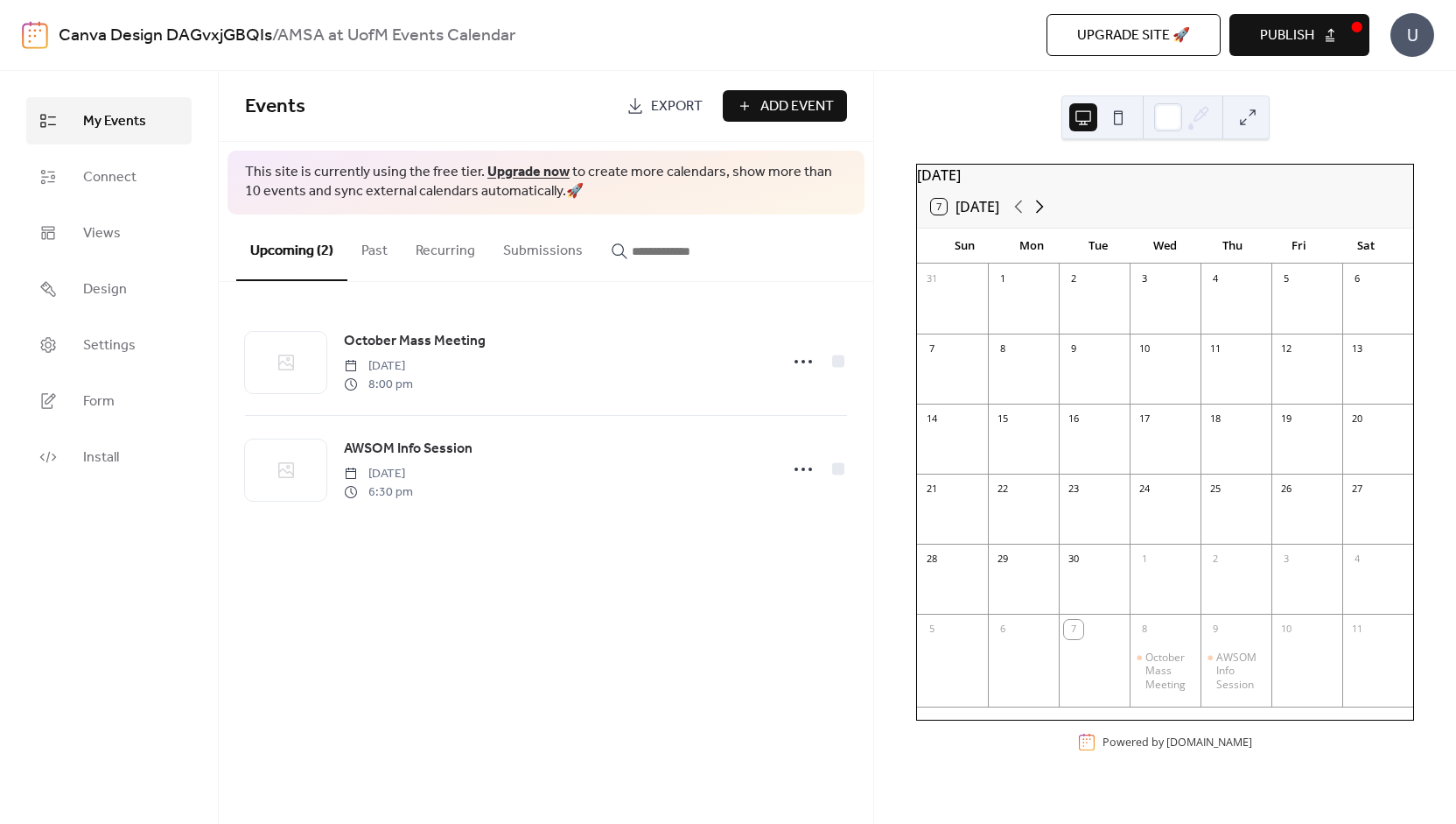
click at [1033, 216] on icon at bounding box center [1039, 206] width 21 height 21
click at [992, 125] on div "[DATE] 7 [DATE] Sun Mon Tue Wed Thu Fri Sat 28 29 30 1 2 3 4 5 6 7 [DATE] Mass …" at bounding box center [1165, 447] width 582 height 753
